Goal: Task Accomplishment & Management: Manage account settings

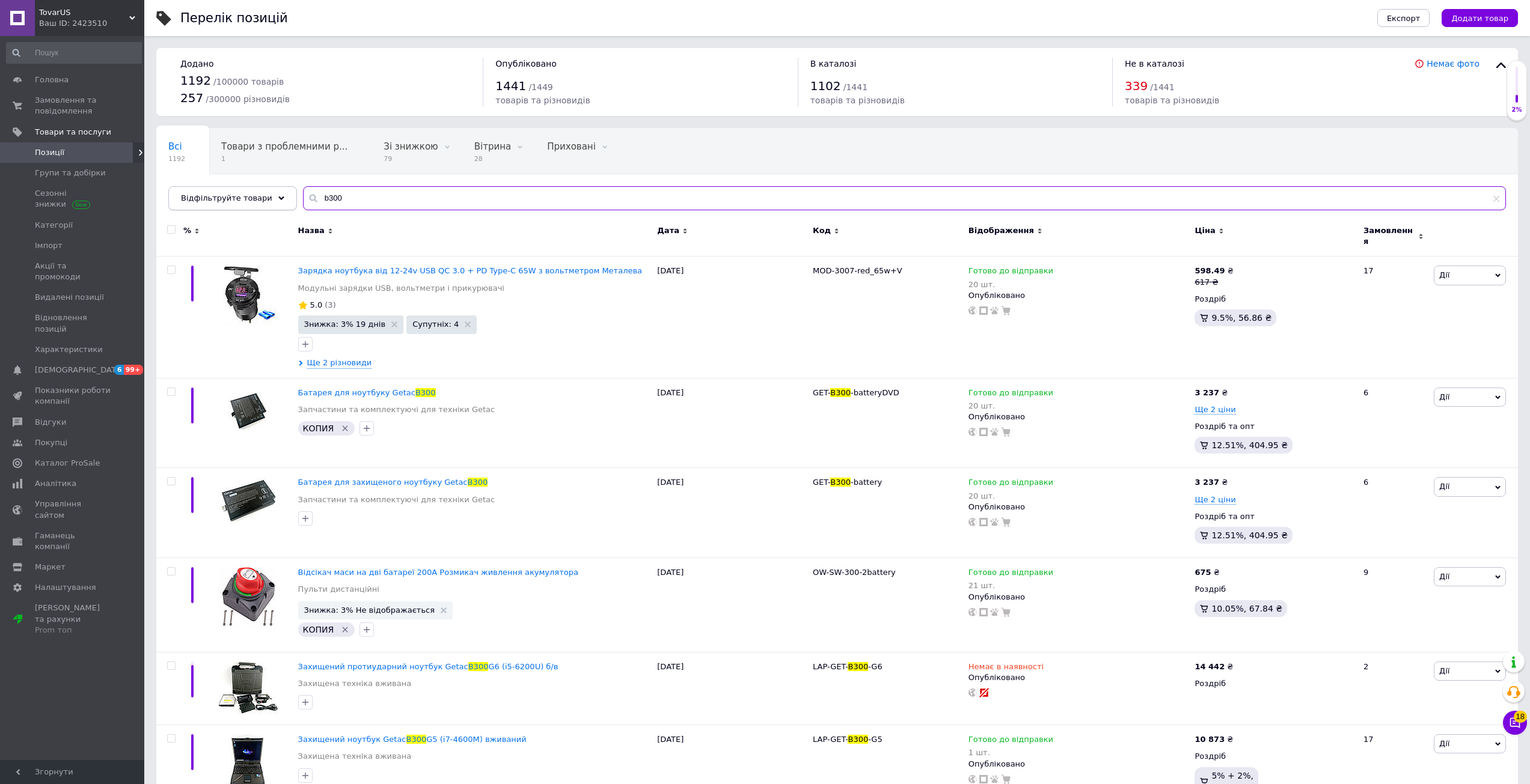
drag, startPoint x: 364, startPoint y: 197, endPoint x: 240, endPoint y: 195, distance: 124.0
click at [240, 195] on div "Відфільтруйте товари b300" at bounding box center [837, 198] width 1338 height 24
paste input "LAP-DELL-5424-7-[PERSON_NAME]"
type input "LAP-DELL-5424-7-[PERSON_NAME]"
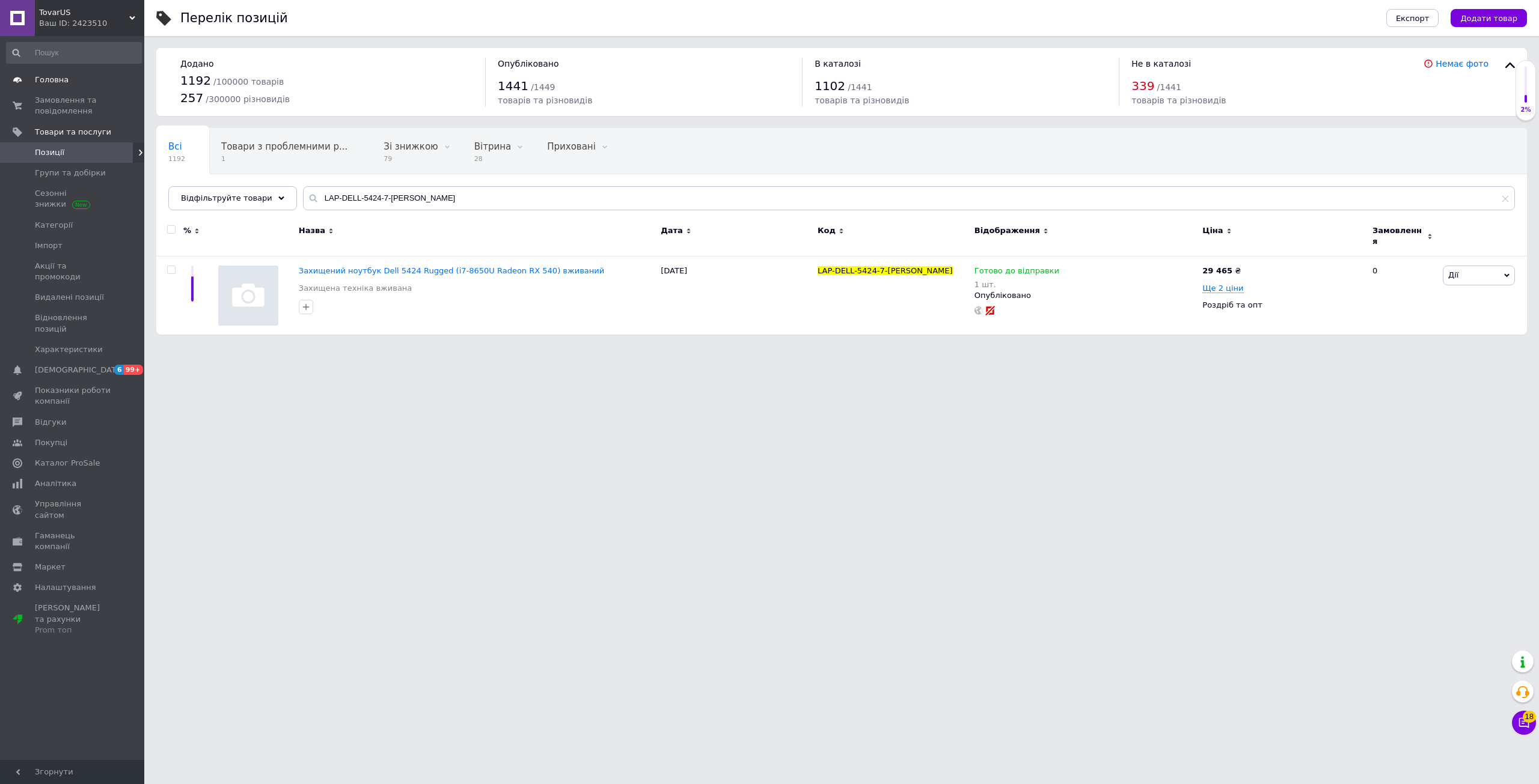
click at [70, 85] on span "Головна" at bounding box center [73, 80] width 76 height 11
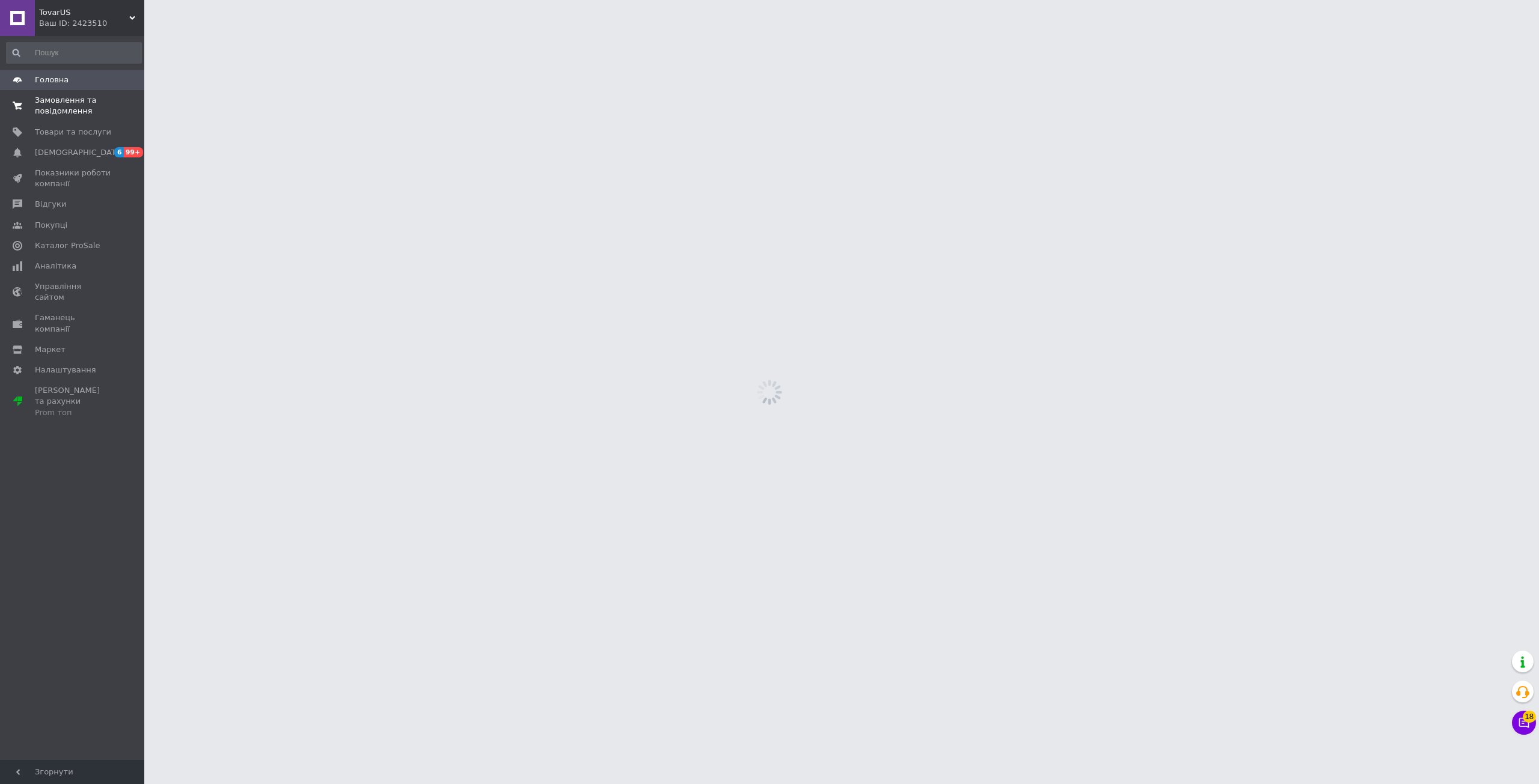
click at [69, 105] on span "Замовлення та повідомлення" at bounding box center [73, 106] width 76 height 22
